Goal: Find specific page/section: Find specific page/section

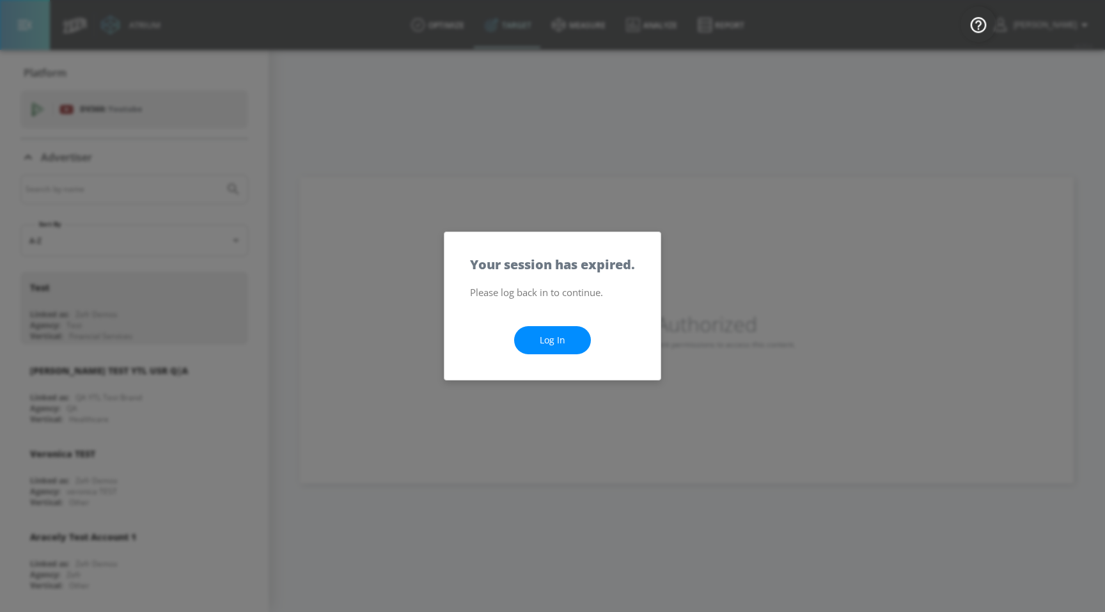
click at [562, 347] on link "Log In" at bounding box center [552, 340] width 77 height 29
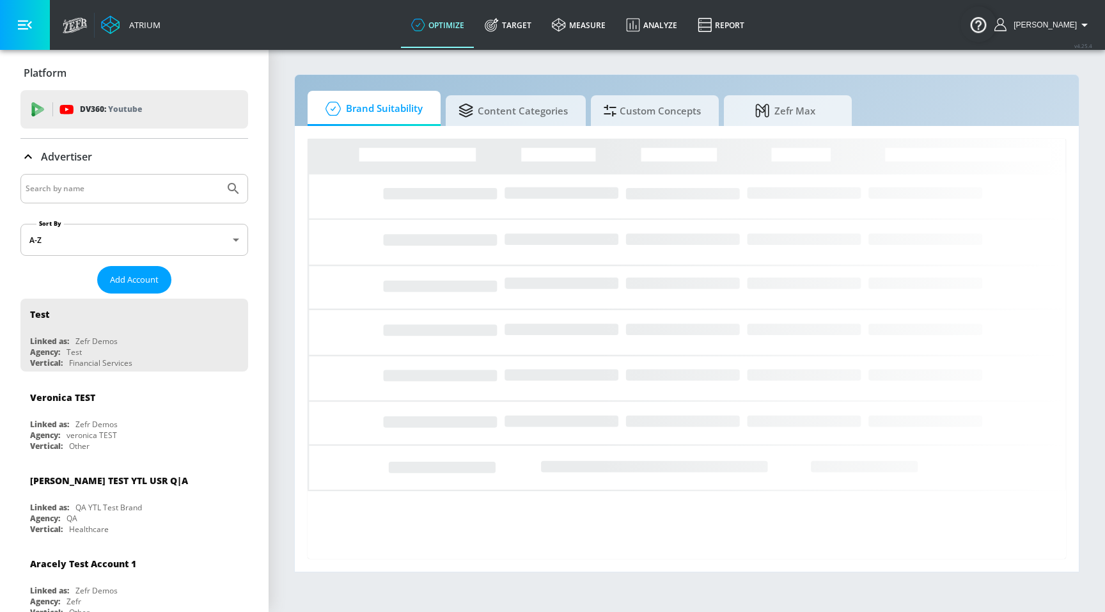
click at [50, 152] on p "Advertiser" at bounding box center [66, 157] width 51 height 14
